Goal: Information Seeking & Learning: Learn about a topic

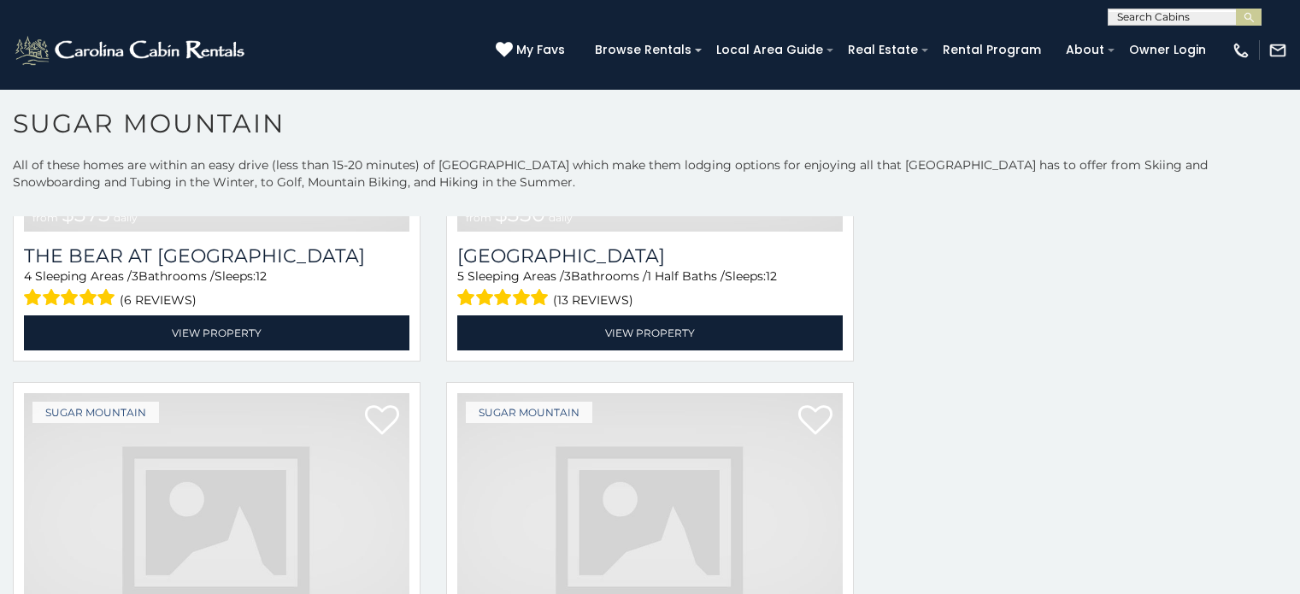
scroll to position [50, 0]
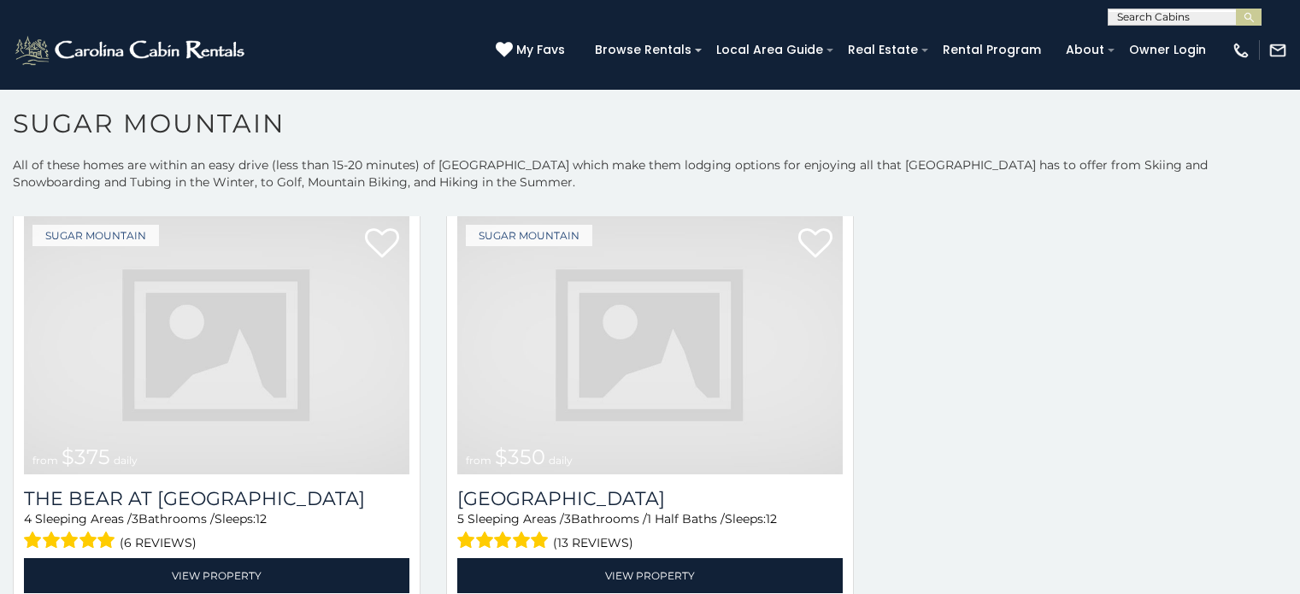
click at [577, 320] on img at bounding box center [649, 345] width 385 height 258
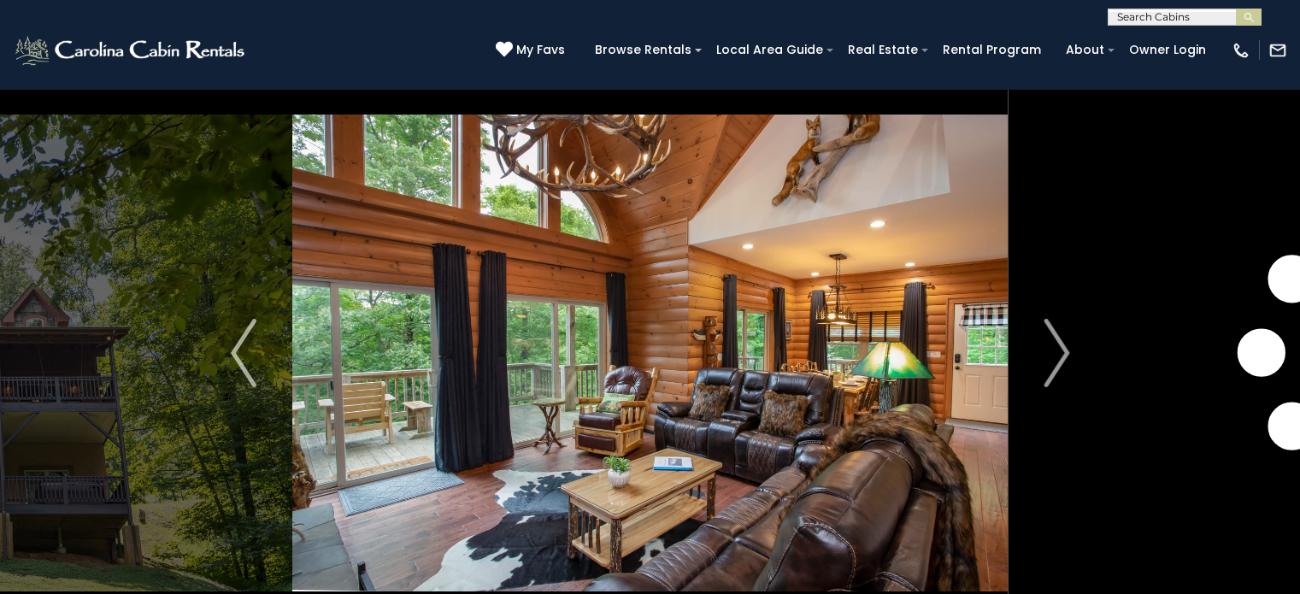
scroll to position [61, 0]
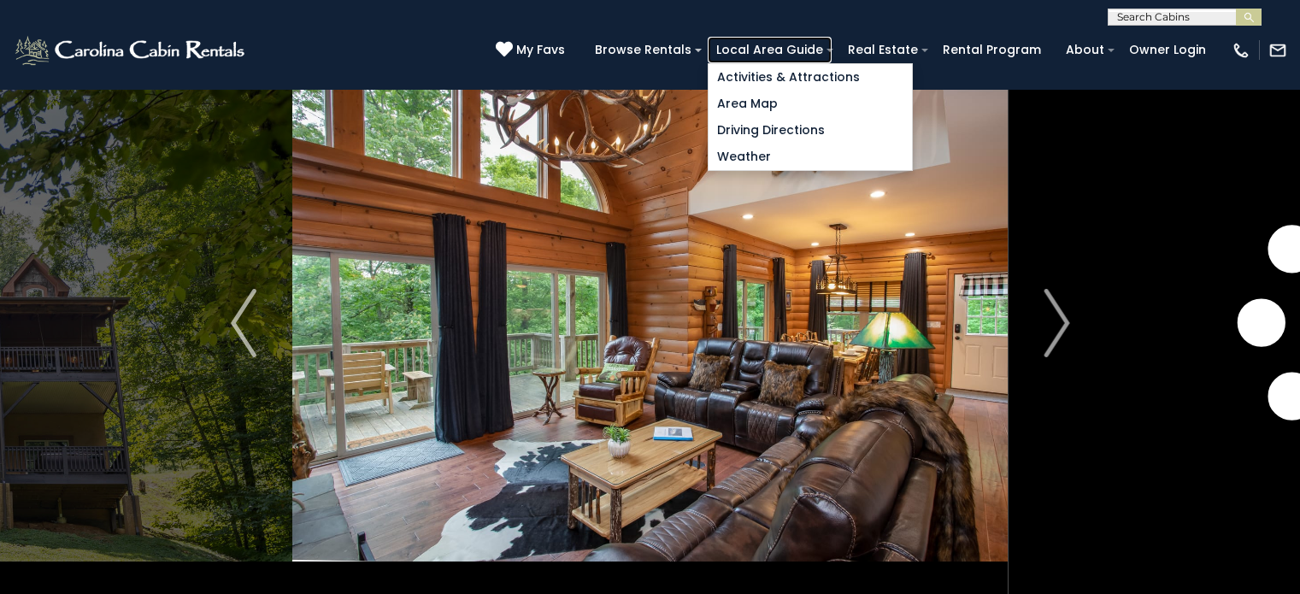
click at [825, 53] on link "Local Area Guide" at bounding box center [770, 50] width 124 height 26
